Goal: Information Seeking & Learning: Learn about a topic

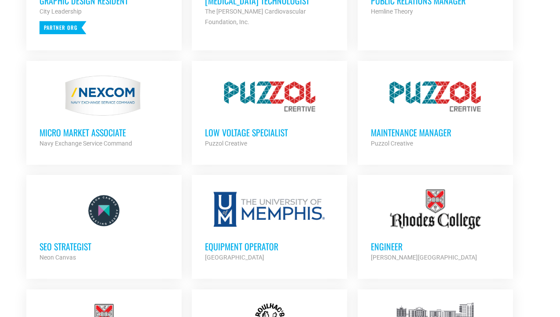
scroll to position [474, 0]
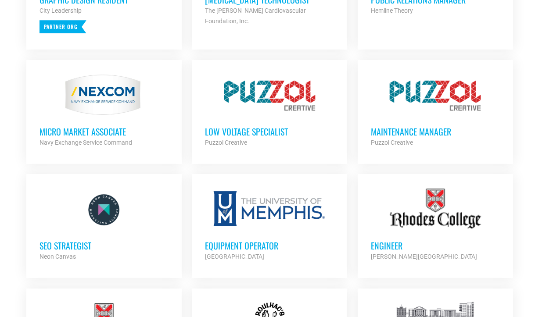
click at [245, 129] on h3 "Low Voltage Specialist" at bounding box center [269, 131] width 129 height 11
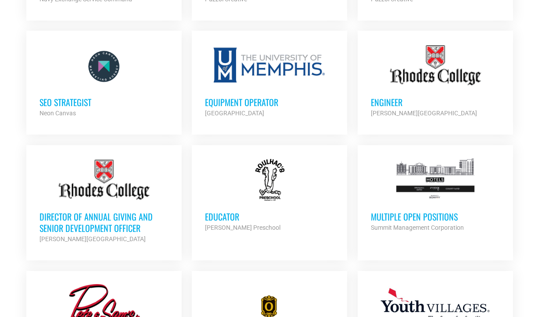
scroll to position [618, 0]
click at [415, 222] on div "Summit Management Corporation" at bounding box center [435, 227] width 129 height 11
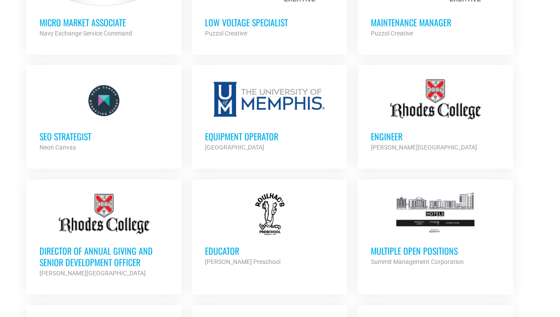
scroll to position [582, 0]
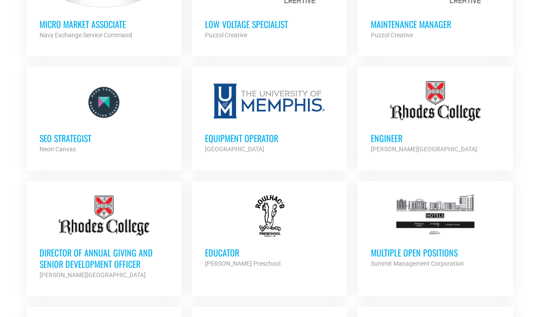
click at [75, 129] on div "SEO Strategist Neon Canvas Partner Org" at bounding box center [104, 139] width 129 height 31
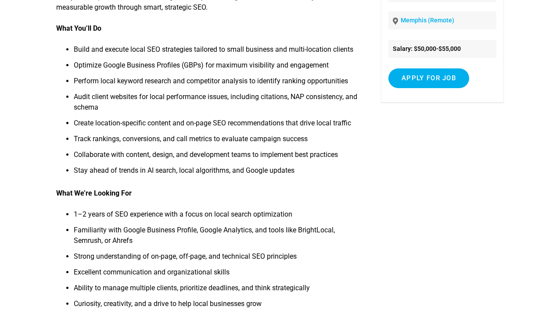
scroll to position [158, 0]
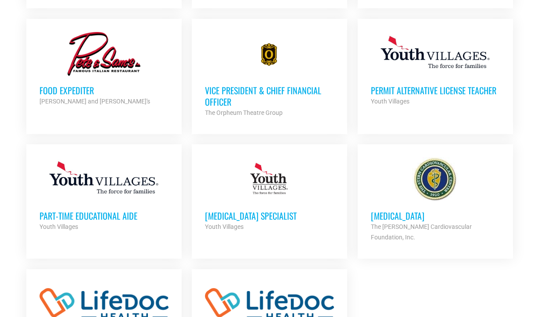
scroll to position [949, 0]
